Goal: Information Seeking & Learning: Learn about a topic

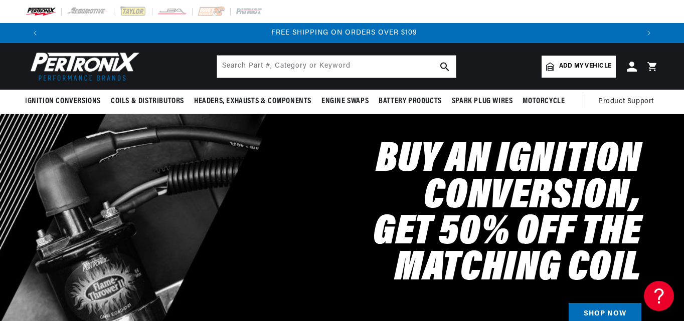
scroll to position [0, 1187]
click at [291, 66] on input "text" at bounding box center [336, 67] width 239 height 22
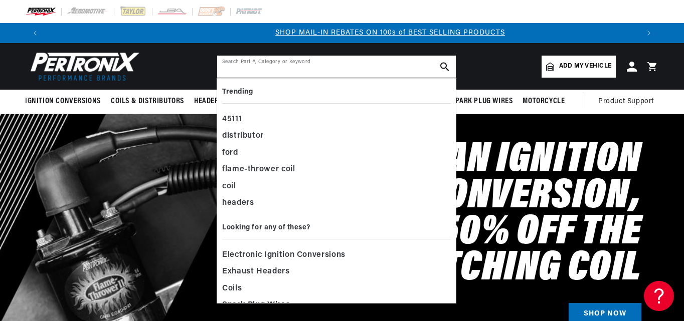
click at [291, 66] on input "text" at bounding box center [336, 67] width 239 height 22
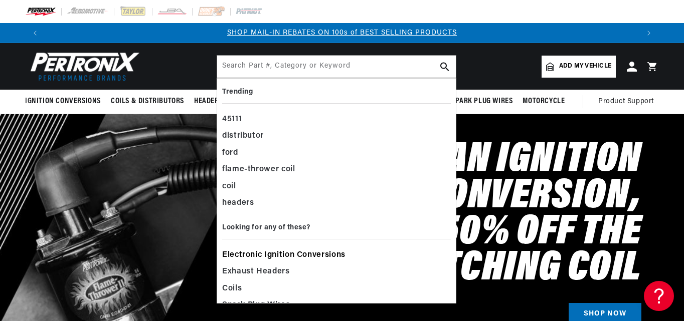
click at [284, 255] on span "Electronic Ignition Conversions" at bounding box center [283, 256] width 123 height 14
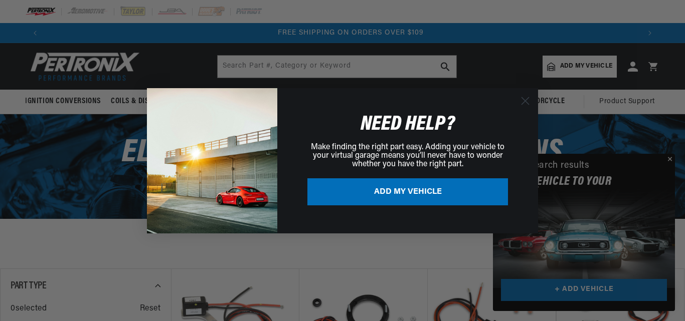
scroll to position [0, 1189]
click at [421, 190] on button "ADD MY VEHICLE" at bounding box center [407, 191] width 201 height 27
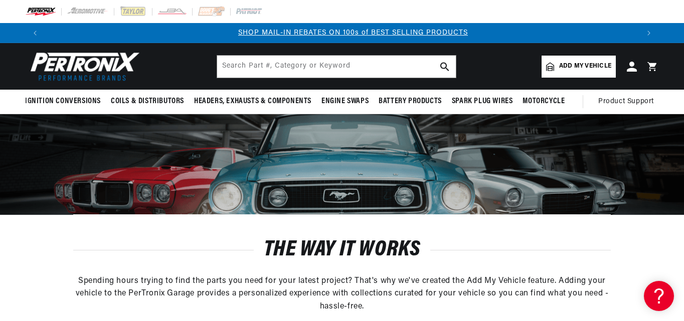
scroll to position [0, 594]
